Goal: Information Seeking & Learning: Learn about a topic

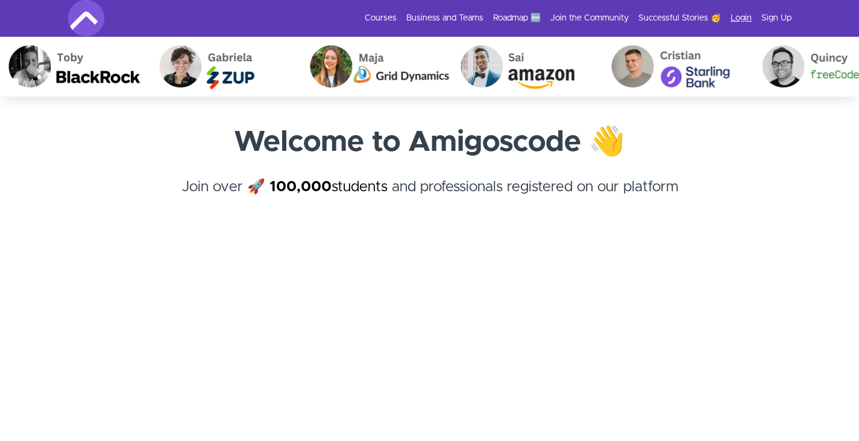
click at [743, 17] on link "Login" at bounding box center [740, 18] width 21 height 12
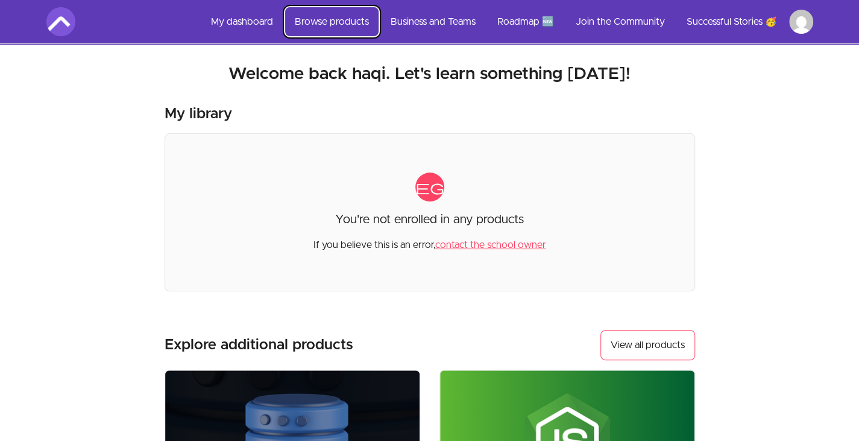
click at [302, 22] on link "Browse products" at bounding box center [331, 21] width 93 height 29
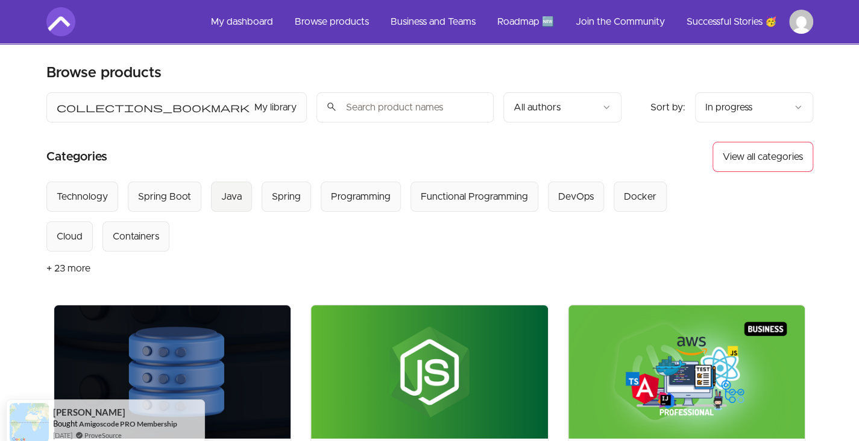
click at [231, 191] on div "Java" at bounding box center [231, 196] width 20 height 14
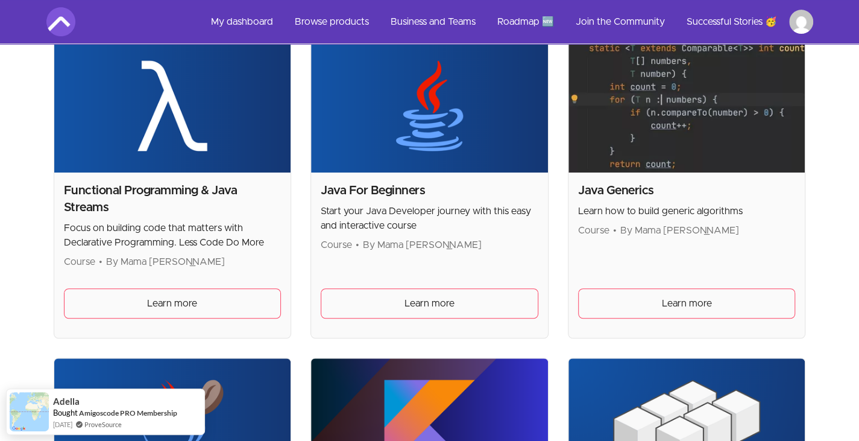
scroll to position [269, 0]
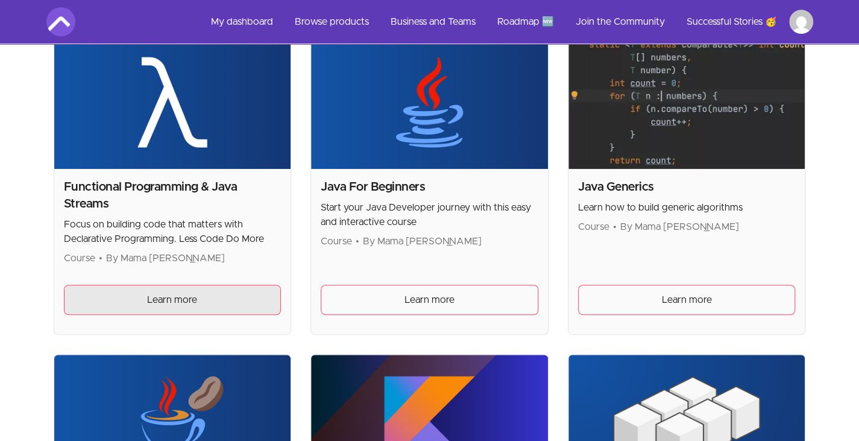
click at [231, 306] on link "Learn more" at bounding box center [173, 299] width 218 height 30
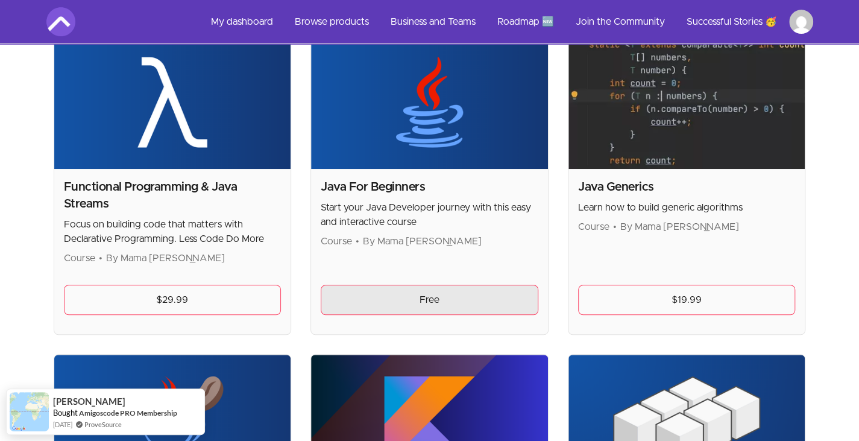
click at [414, 300] on link "Free" at bounding box center [430, 299] width 218 height 30
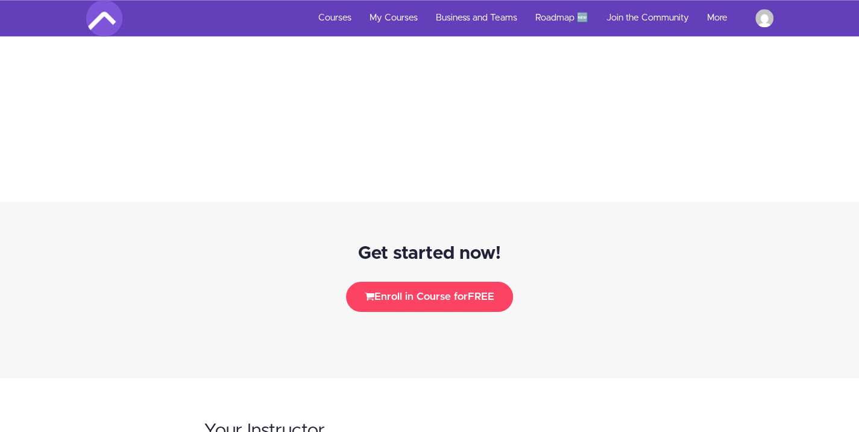
scroll to position [3467, 0]
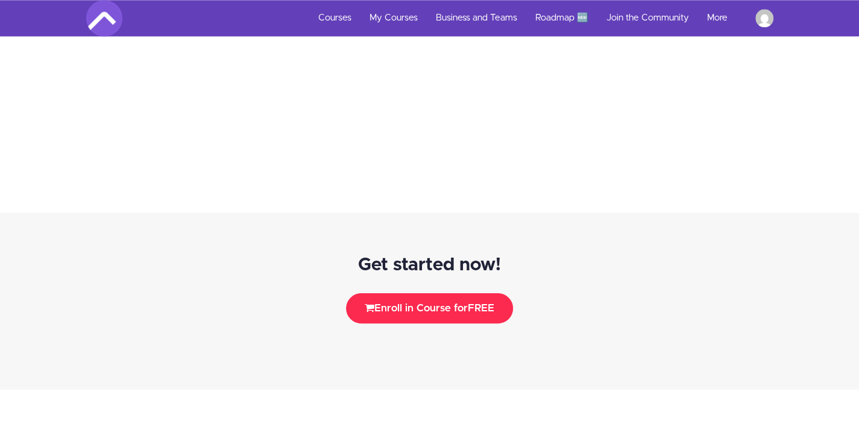
click at [470, 293] on button "Enroll in Course for FREE" at bounding box center [429, 308] width 167 height 30
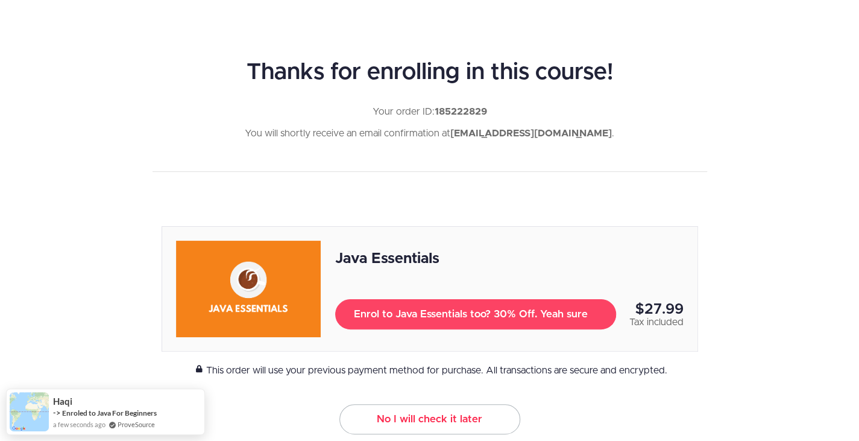
click at [439, 415] on link "No I will check it later" at bounding box center [429, 419] width 181 height 30
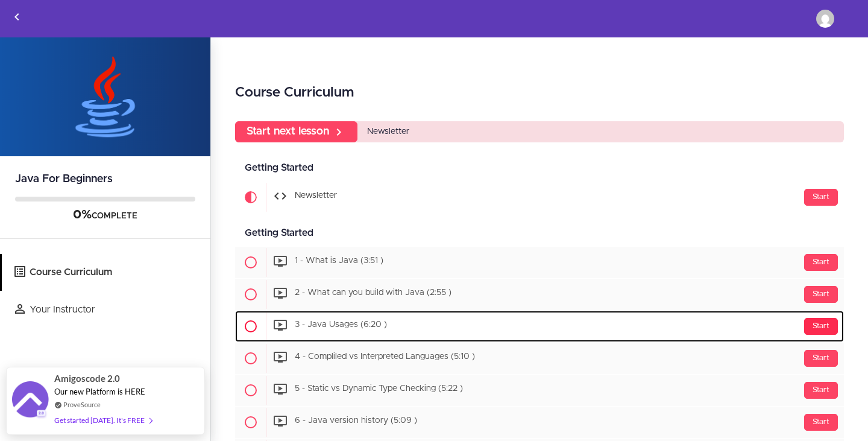
click at [808, 328] on div "Start" at bounding box center [821, 326] width 34 height 17
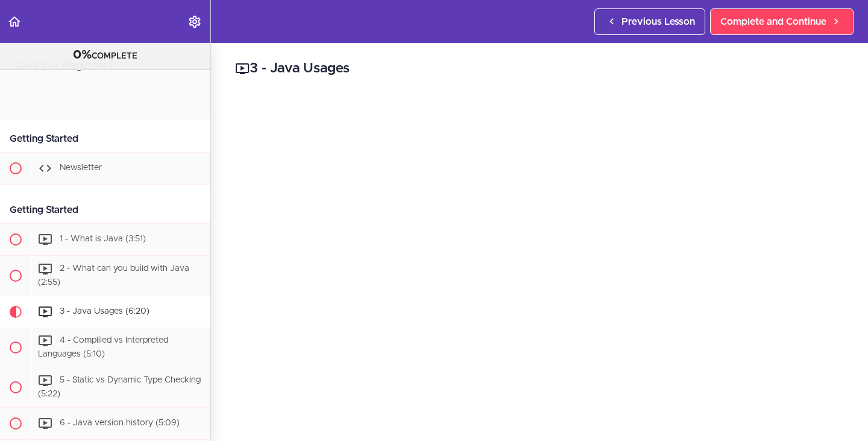
scroll to position [222, 0]
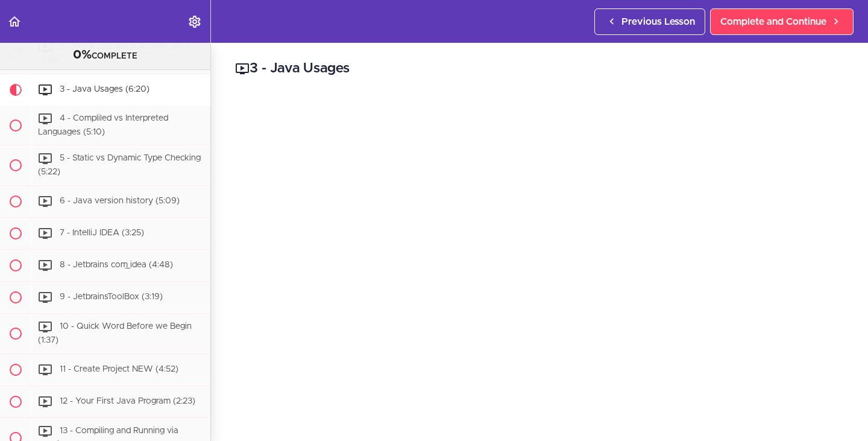
click at [505, 63] on h2 "3 - Java Usages" at bounding box center [539, 68] width 609 height 20
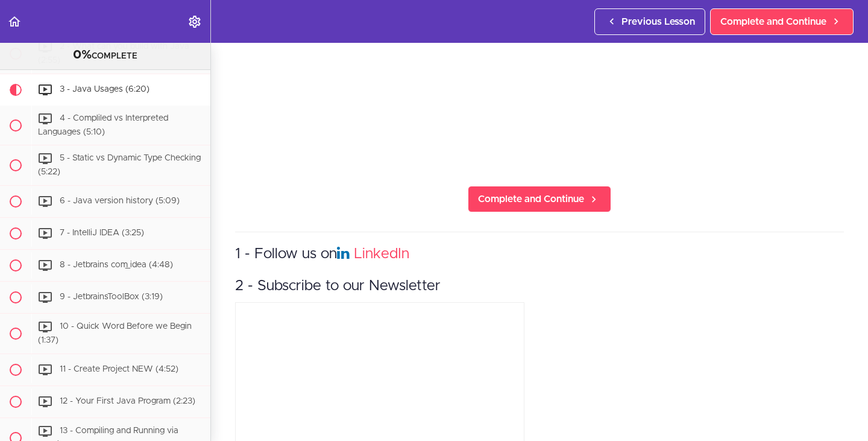
scroll to position [346, 0]
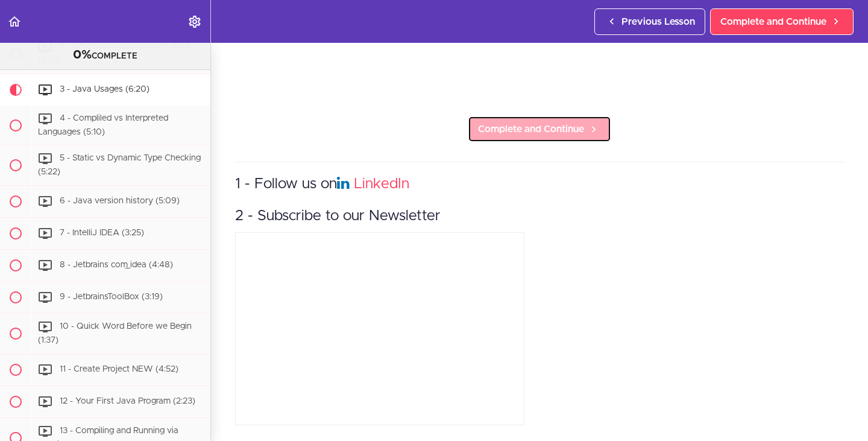
click at [529, 122] on span "Complete and Continue" at bounding box center [531, 129] width 106 height 14
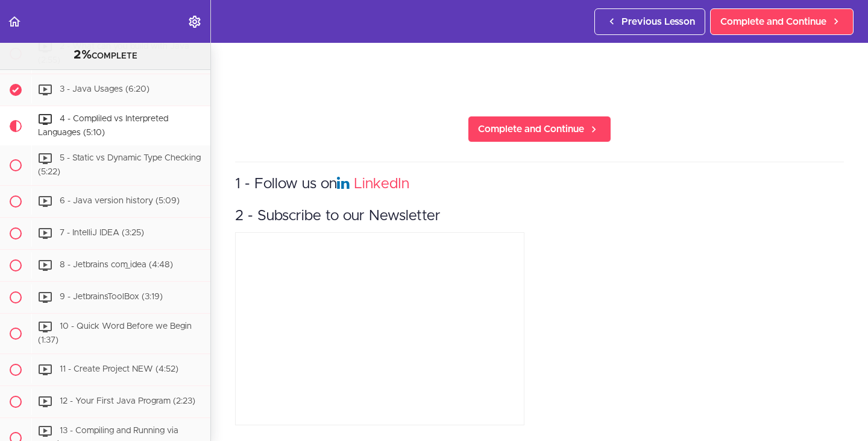
scroll to position [239, 0]
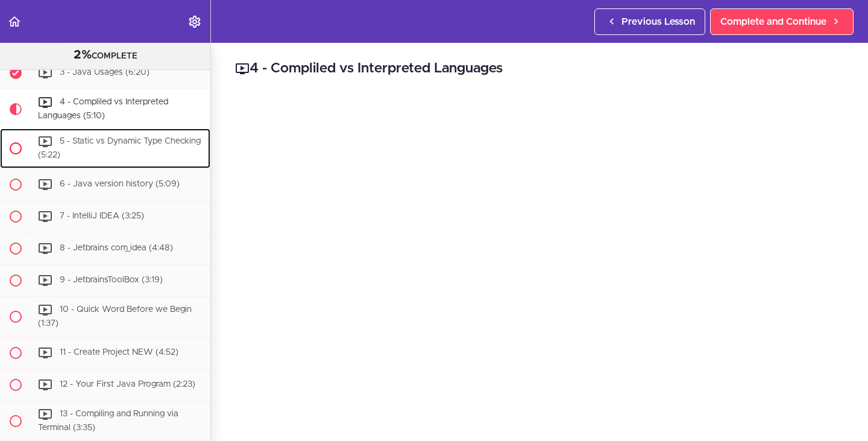
click at [121, 148] on div "5 - Static vs Dynamic Type Checking (5:22)" at bounding box center [120, 148] width 179 height 40
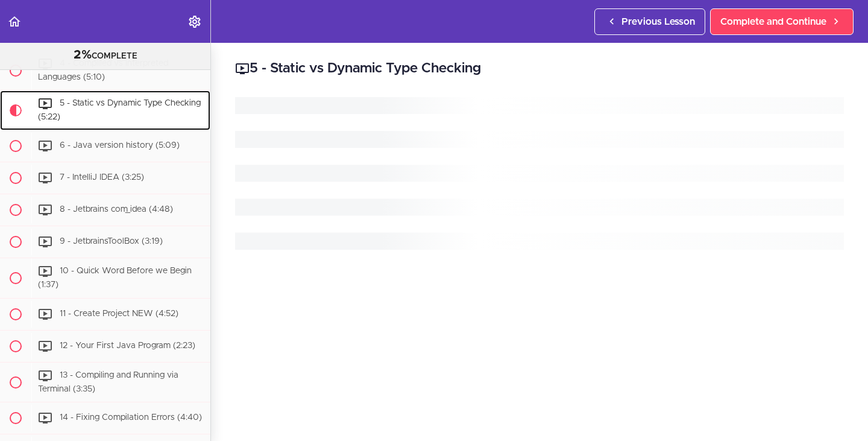
scroll to position [278, 0]
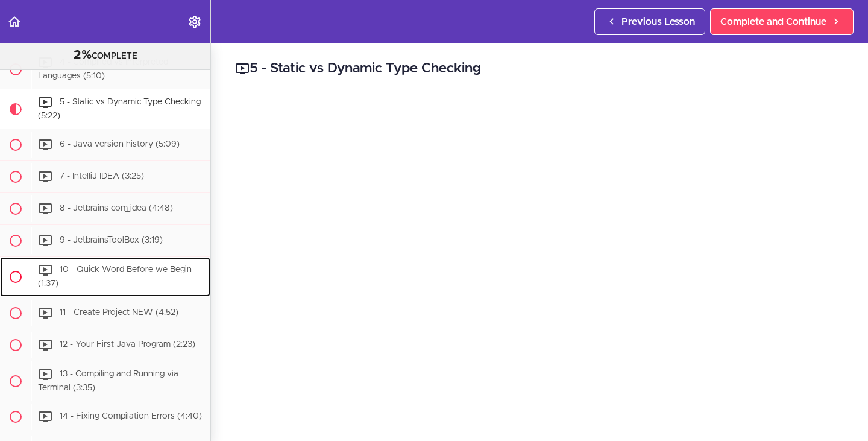
click at [110, 267] on span "10 - Quick Word Before we Begin (1:37)" at bounding box center [115, 276] width 154 height 22
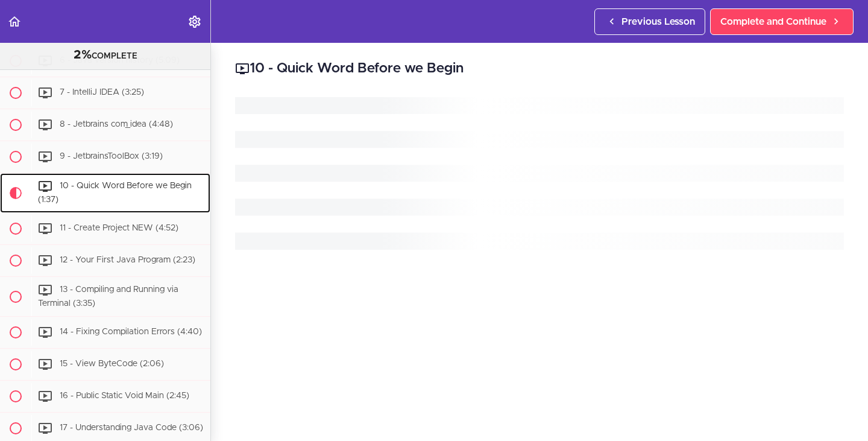
scroll to position [445, 0]
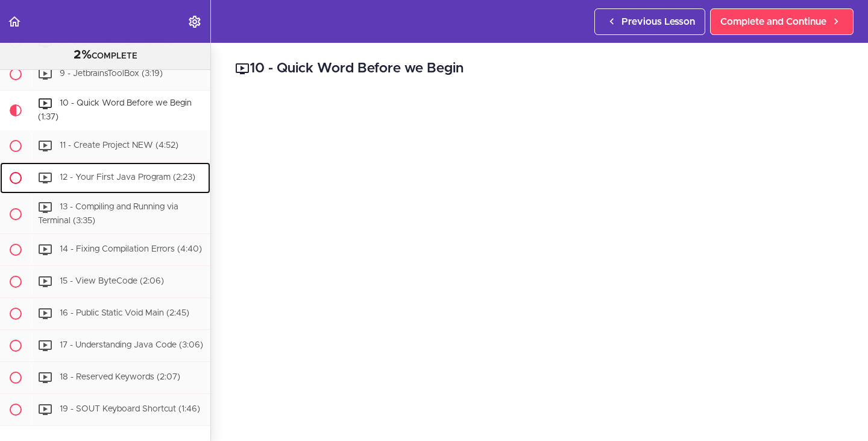
click at [131, 173] on span "12 - Your First Java Program (2:23)" at bounding box center [128, 177] width 136 height 8
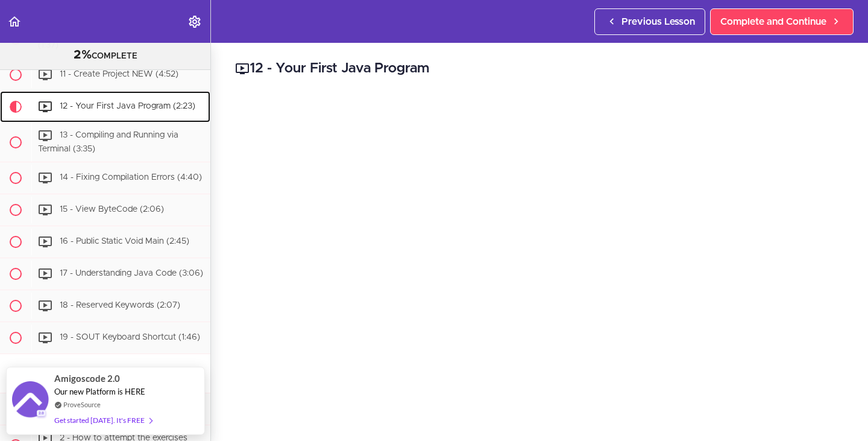
scroll to position [457, 0]
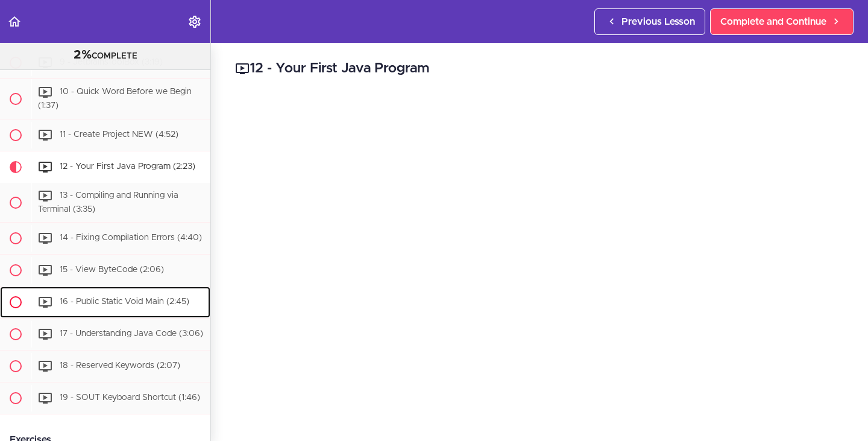
click at [136, 301] on div "16 - Public Static Void Main (2:45)" at bounding box center [120, 302] width 179 height 27
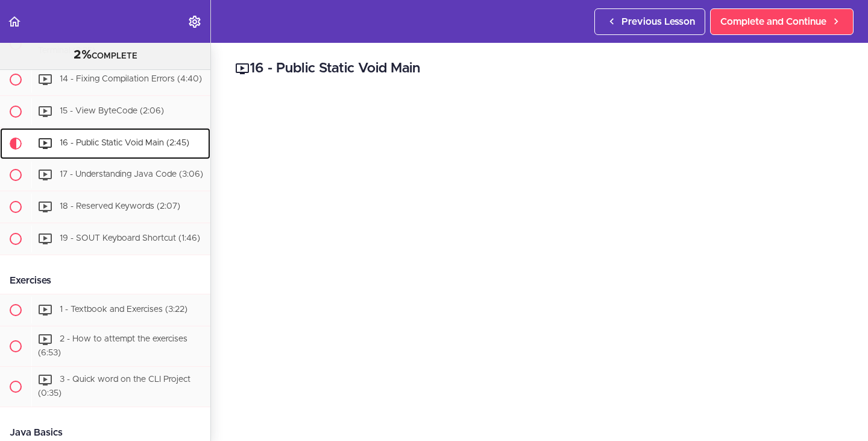
scroll to position [600, 0]
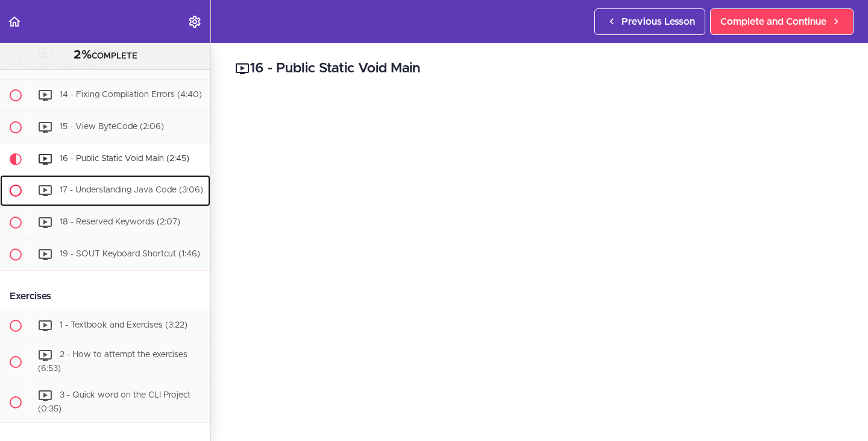
click at [170, 191] on span "17 - Understanding Java Code (3:06)" at bounding box center [131, 190] width 143 height 8
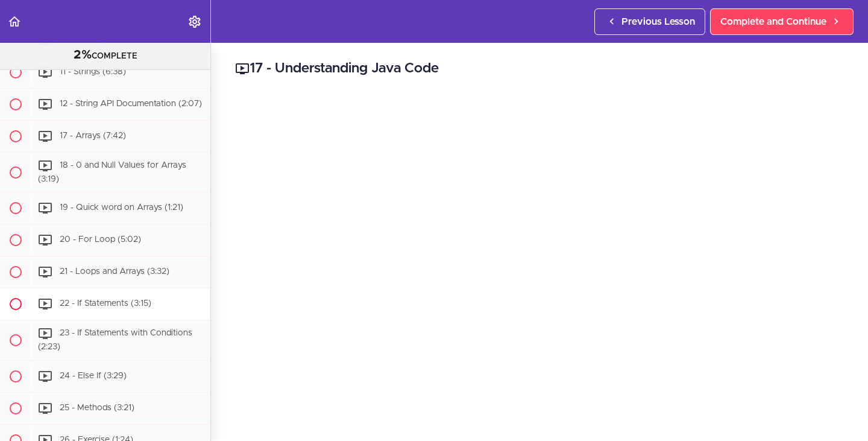
scroll to position [1276, 0]
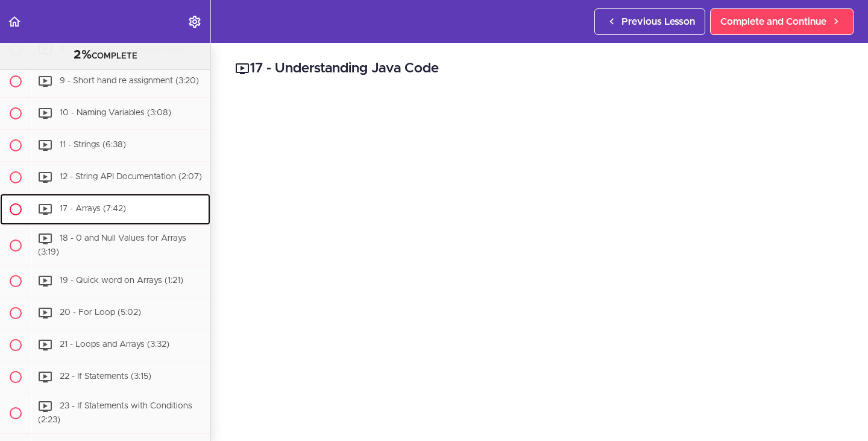
click at [139, 222] on div "17 - Arrays (7:42)" at bounding box center [120, 209] width 179 height 27
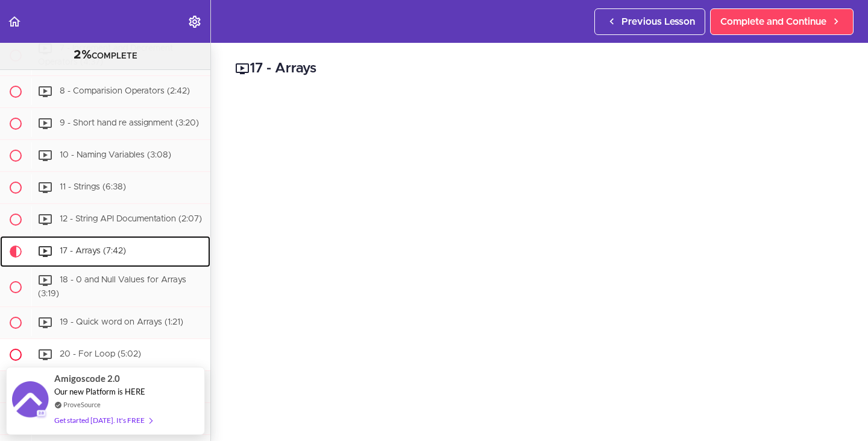
scroll to position [1175, 0]
